Goal: Navigation & Orientation: Find specific page/section

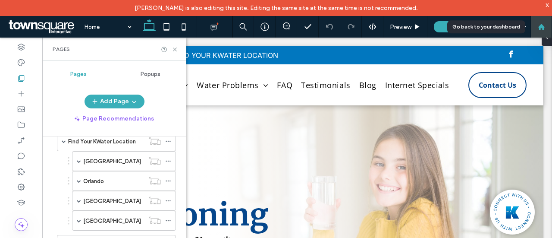
click at [538, 28] on icon at bounding box center [541, 26] width 7 height 7
